Goal: Find specific page/section: Find specific page/section

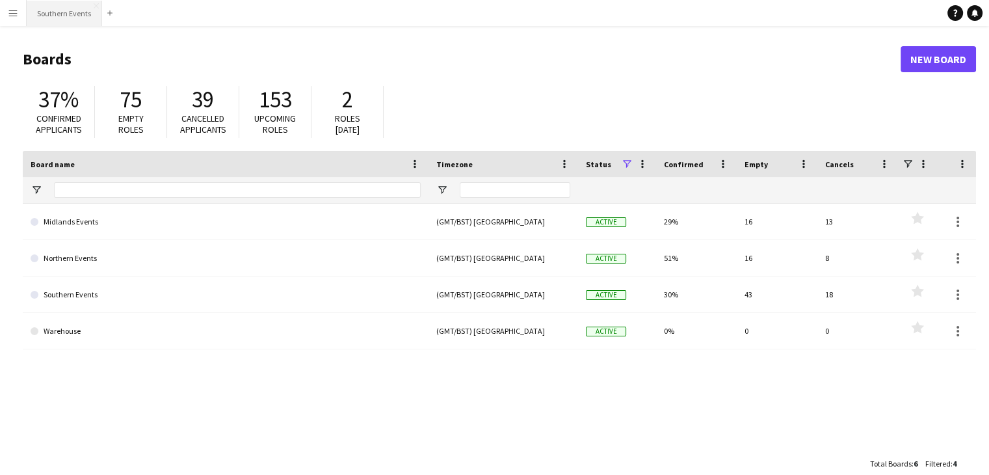
click at [61, 8] on button "Southern Events Close" at bounding box center [64, 13] width 75 height 25
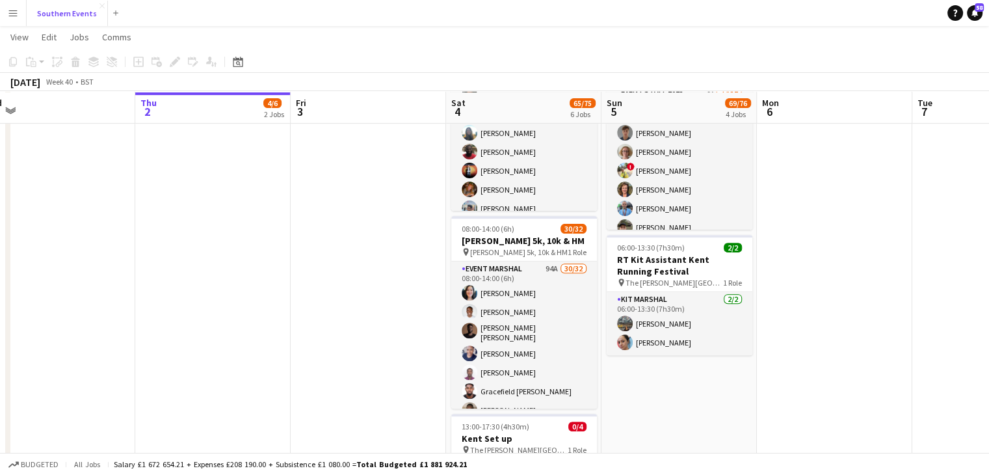
scroll to position [438, 0]
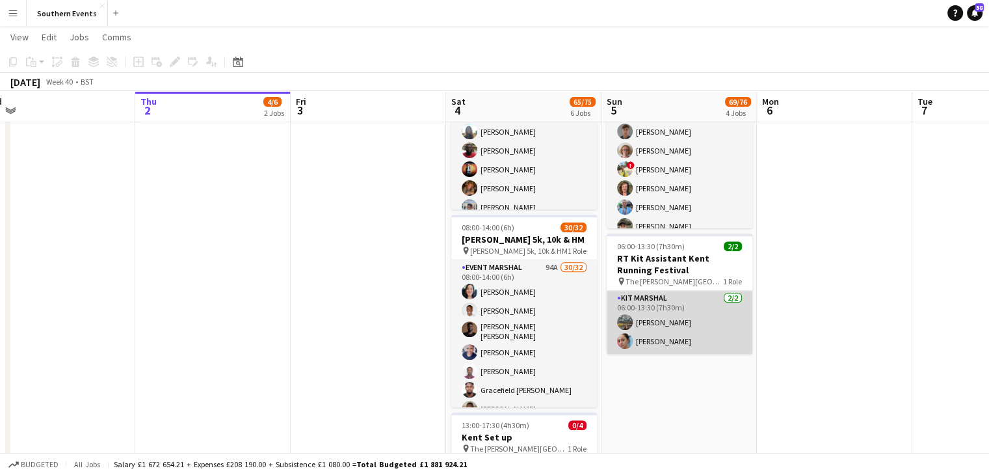
click at [657, 340] on app-card-role "Kit Marshal [DATE] 06:00-13:30 (7h30m) [PERSON_NAME] [PERSON_NAME]" at bounding box center [680, 322] width 146 height 63
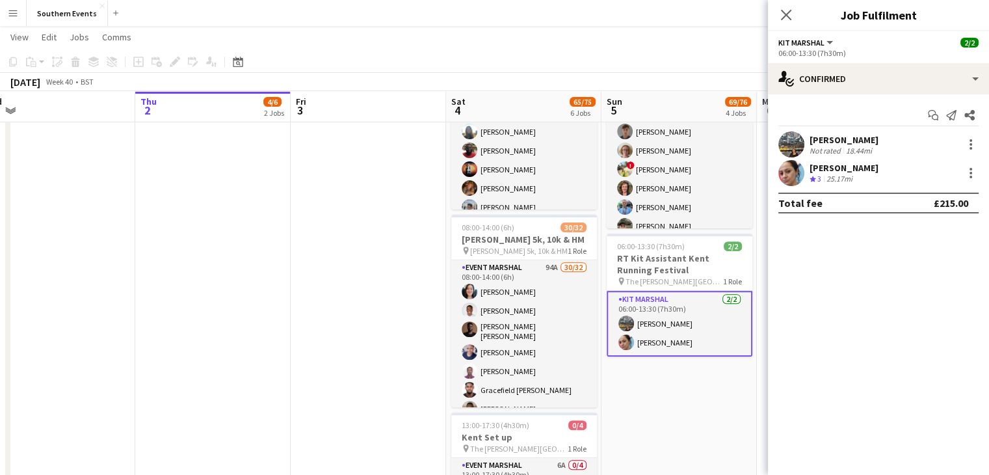
click at [795, 144] on app-user-avatar at bounding box center [791, 144] width 26 height 26
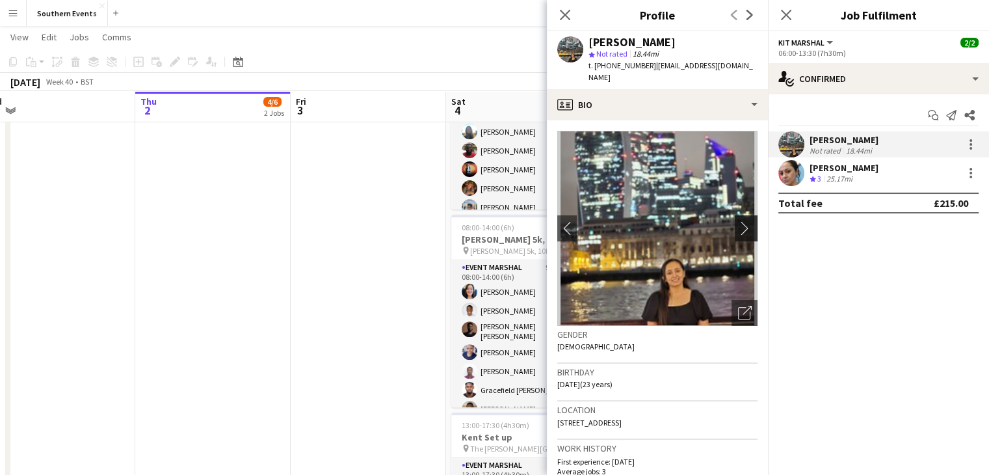
click at [738, 222] on app-icon "chevron-right" at bounding box center [748, 228] width 20 height 14
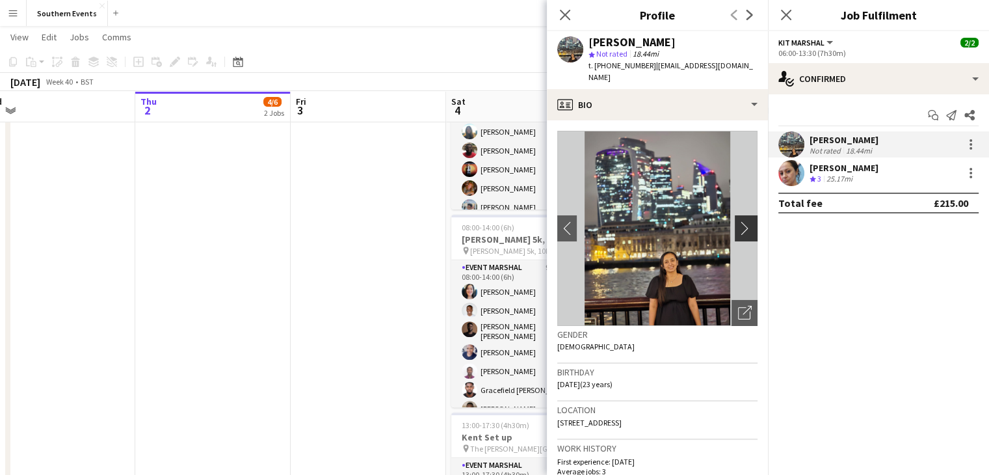
click at [738, 222] on app-icon "chevron-right" at bounding box center [748, 228] width 20 height 14
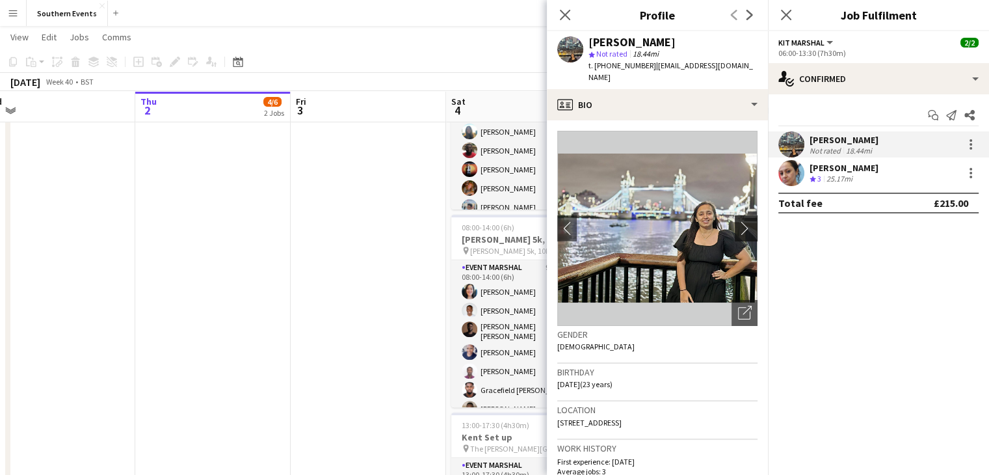
click at [738, 222] on app-icon "chevron-right" at bounding box center [748, 228] width 20 height 14
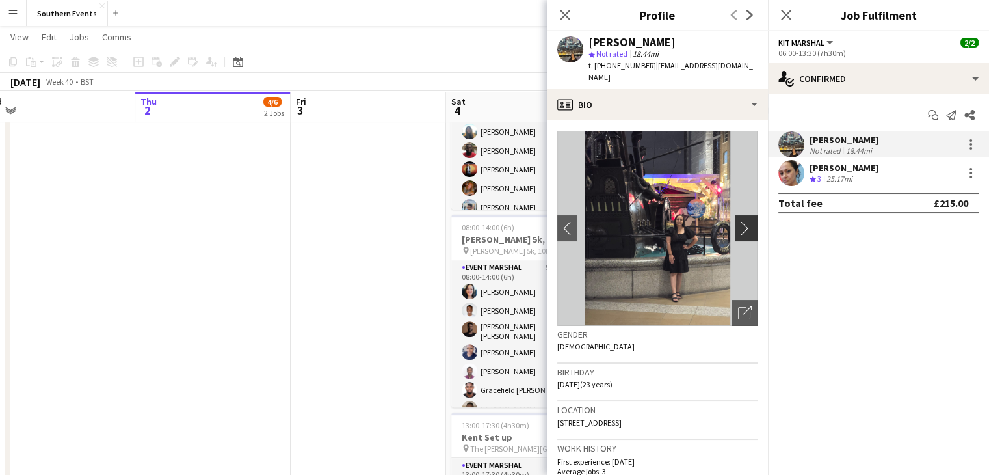
click at [738, 222] on app-icon "chevron-right" at bounding box center [748, 228] width 20 height 14
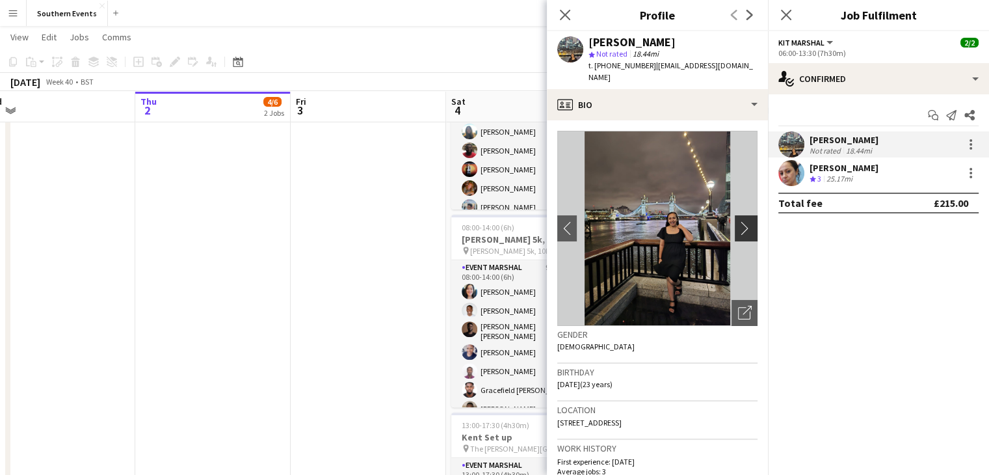
click at [738, 222] on app-icon "chevron-right" at bounding box center [748, 228] width 20 height 14
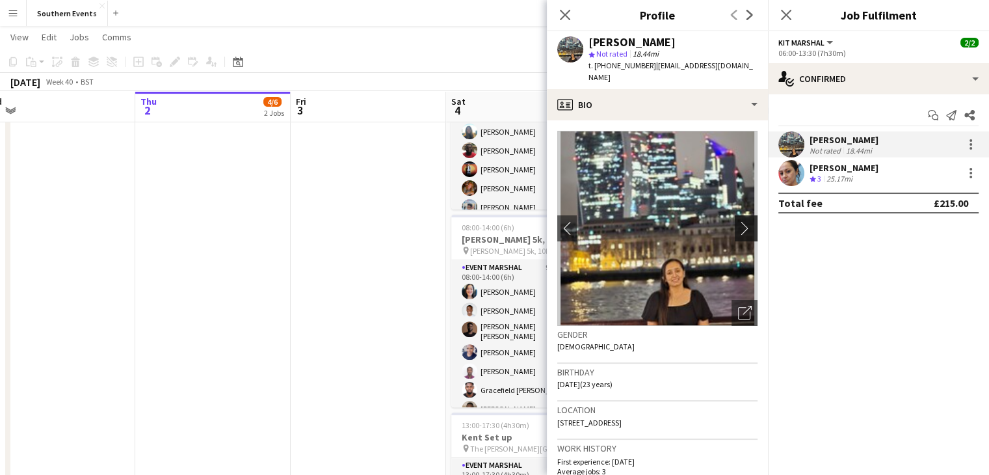
click at [738, 222] on app-icon "chevron-right" at bounding box center [748, 228] width 20 height 14
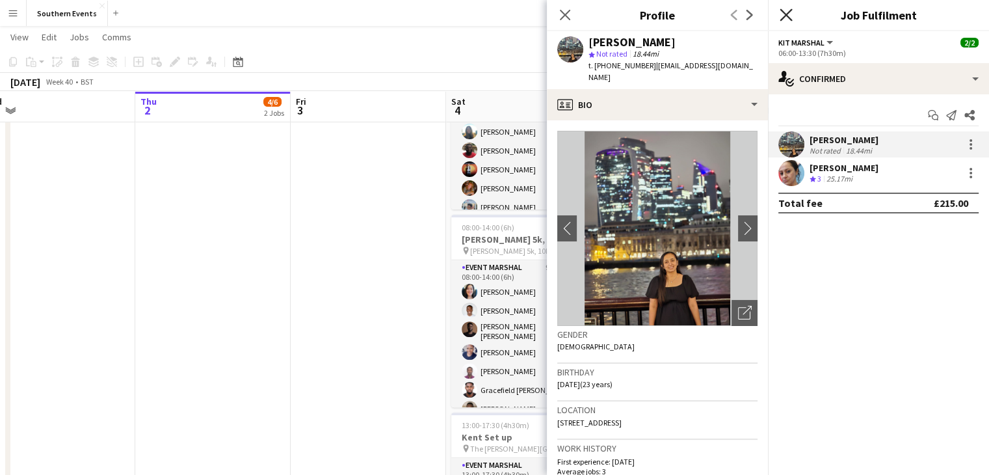
click at [785, 8] on icon "Close pop-in" at bounding box center [786, 14] width 12 height 12
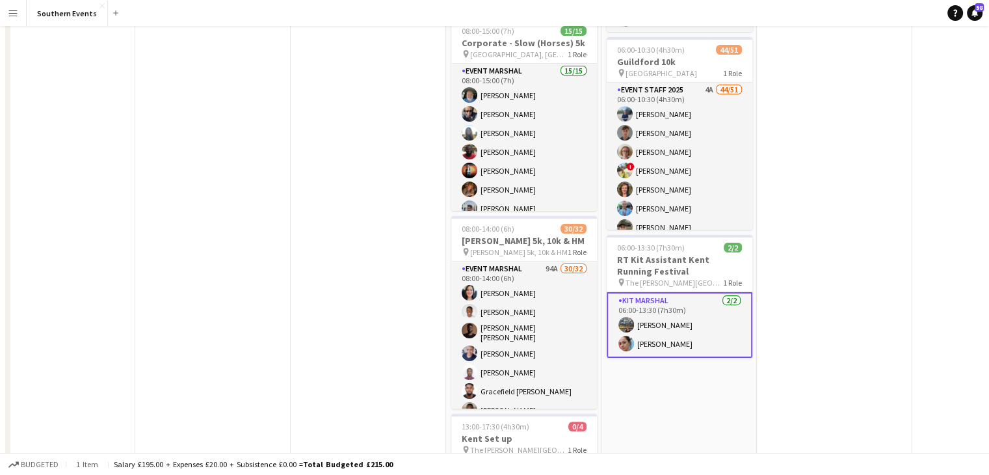
scroll to position [0, 0]
